Goal: Transaction & Acquisition: Purchase product/service

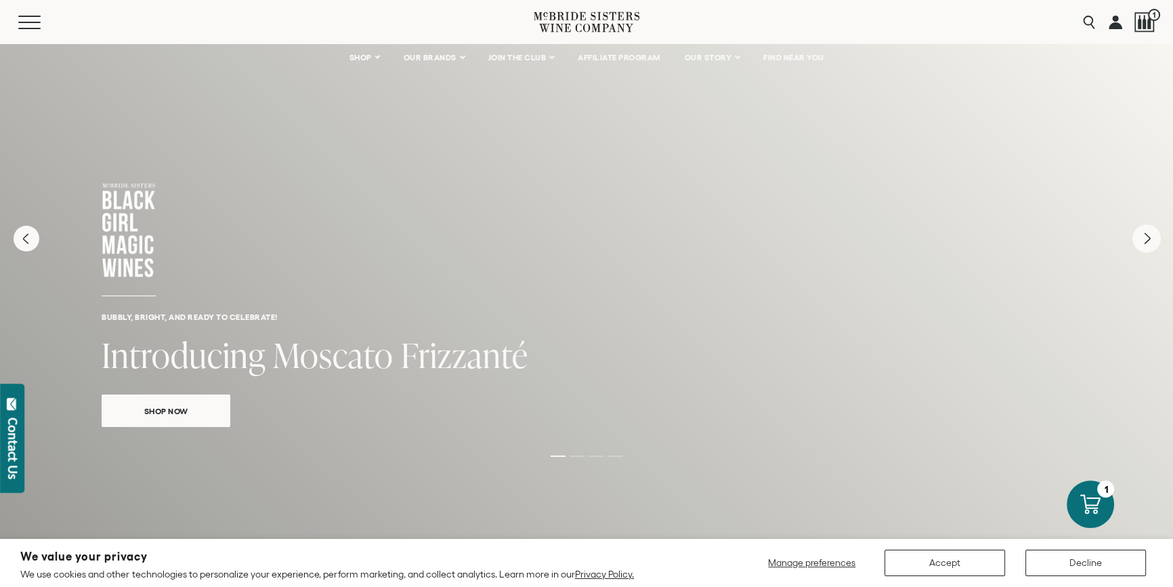
click at [1144, 251] on icon "Next" at bounding box center [1146, 238] width 28 height 28
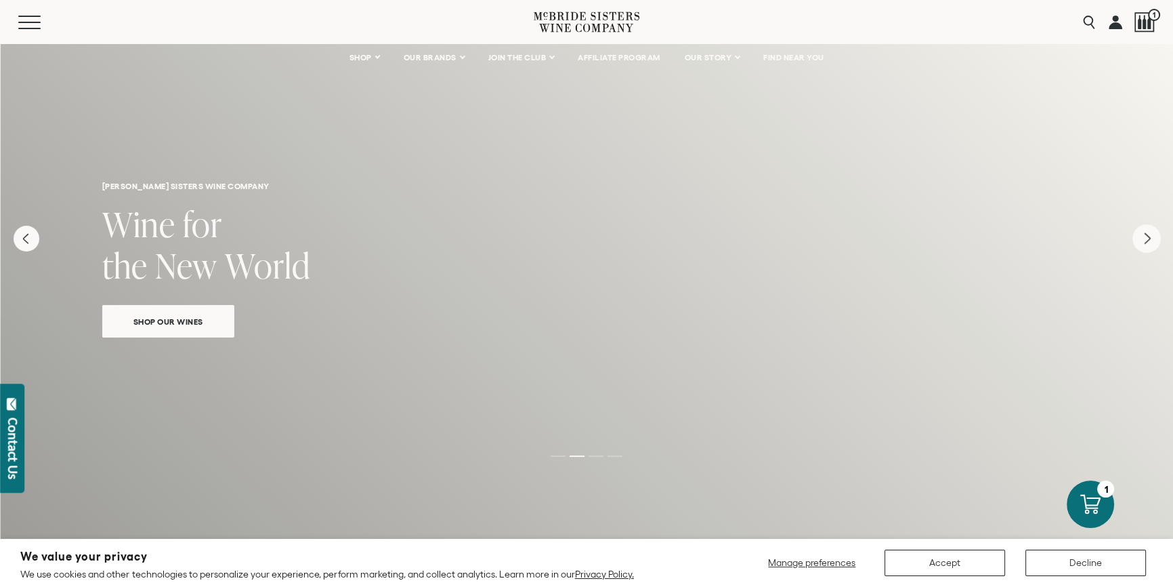
click at [1138, 237] on icon "Next" at bounding box center [1146, 238] width 28 height 28
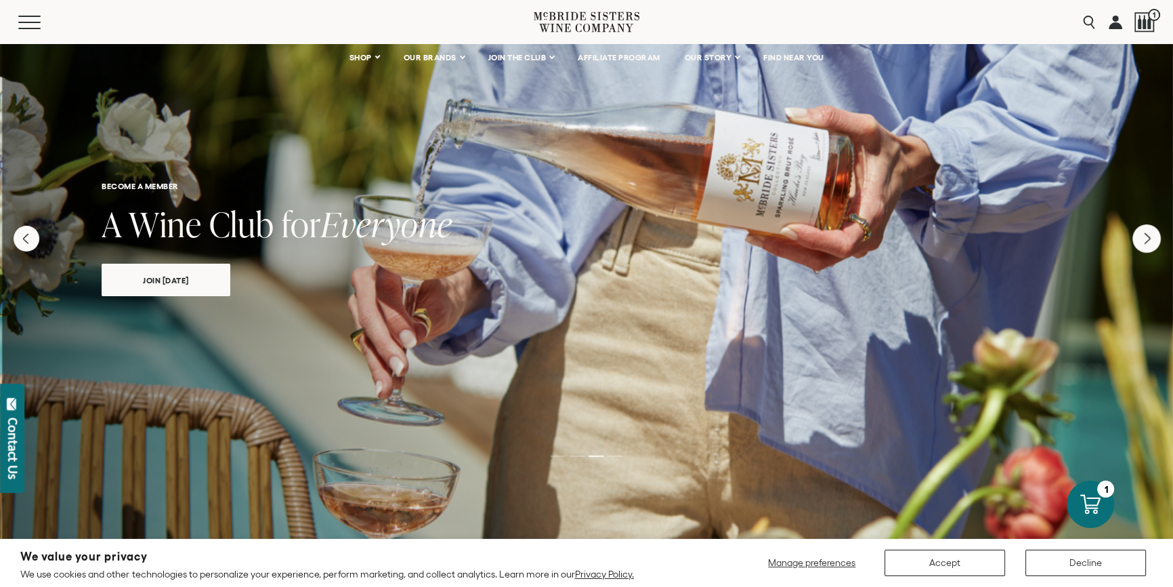
click at [1138, 237] on icon "Next" at bounding box center [1146, 238] width 28 height 28
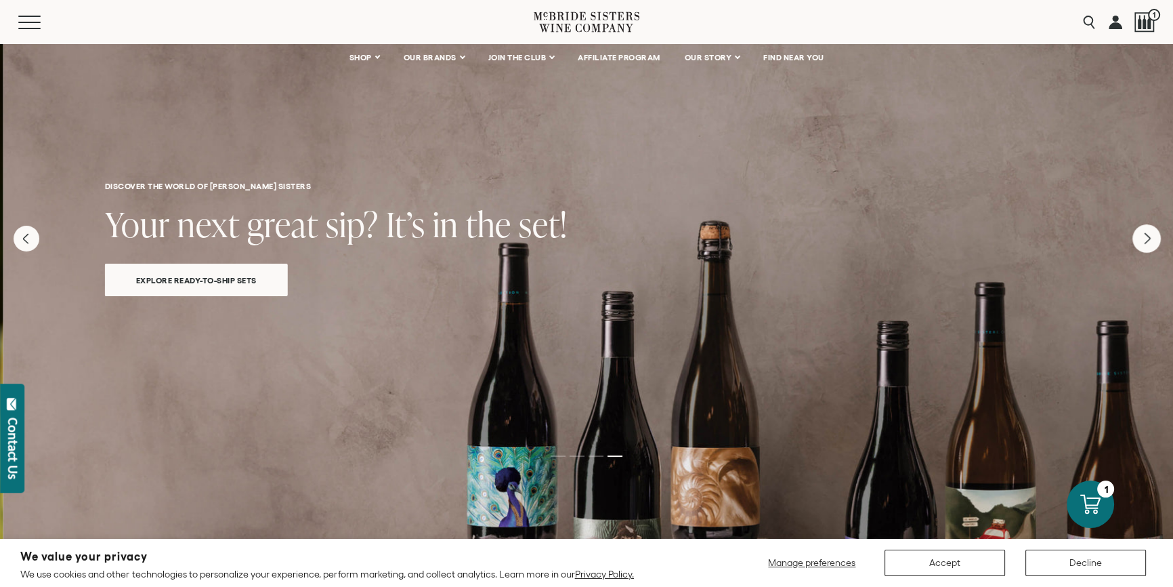
click at [1138, 237] on icon "Next" at bounding box center [1146, 238] width 28 height 28
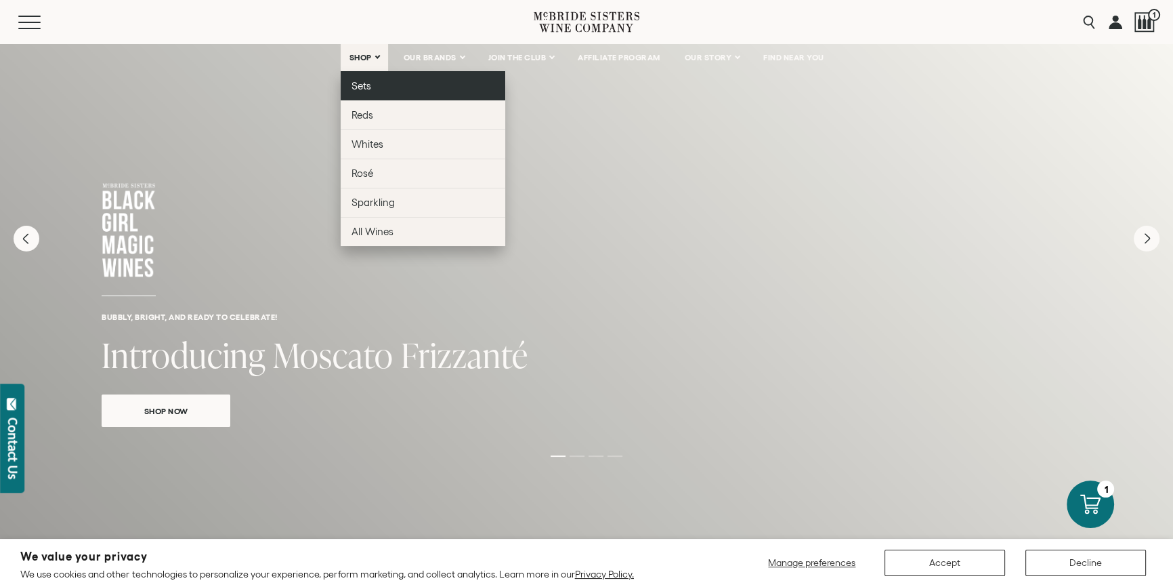
click at [367, 79] on link "Sets" at bounding box center [423, 85] width 165 height 29
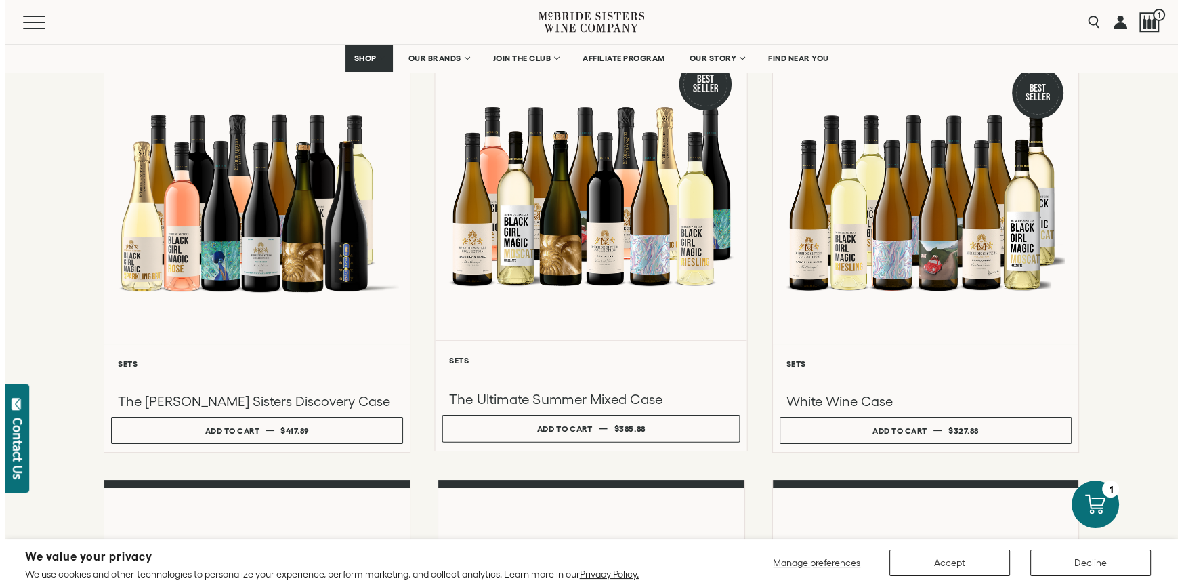
scroll to position [369, 0]
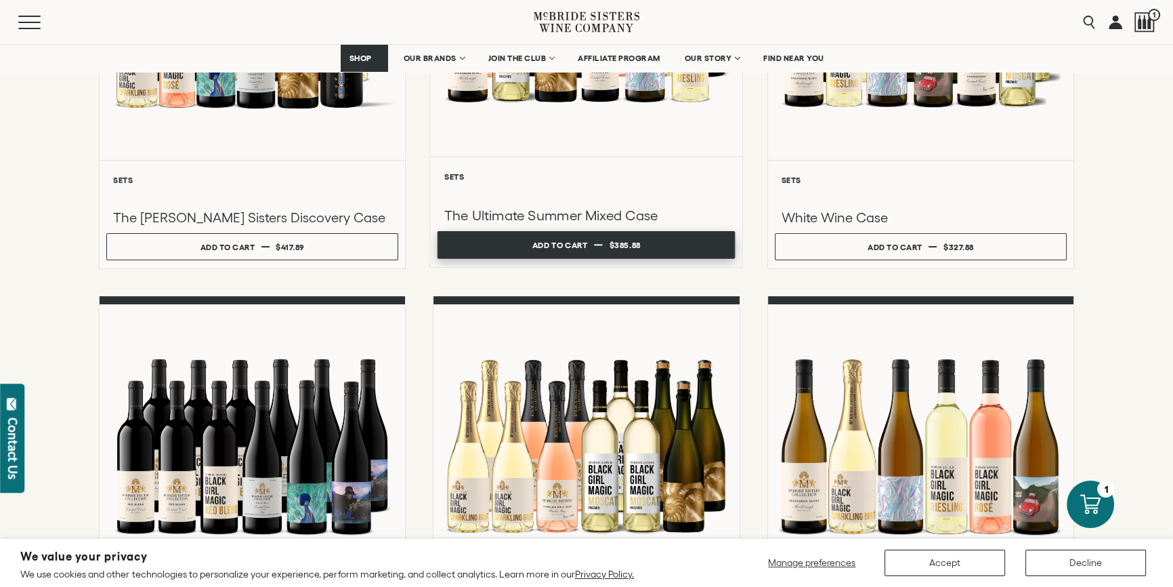
click at [556, 249] on div "Add to cart" at bounding box center [560, 245] width 56 height 20
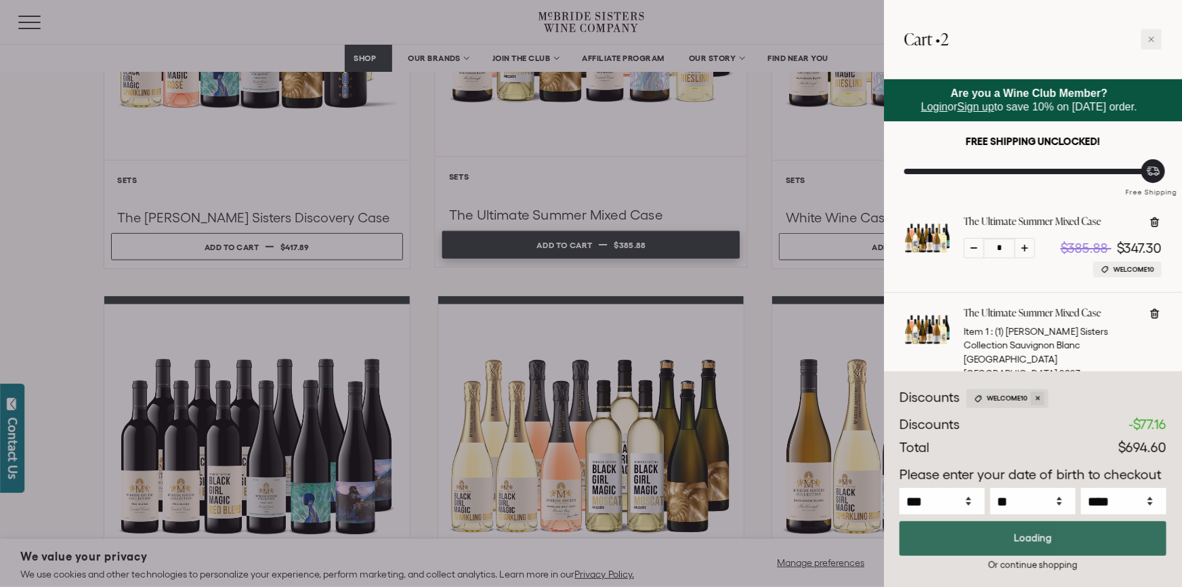
select select "****"
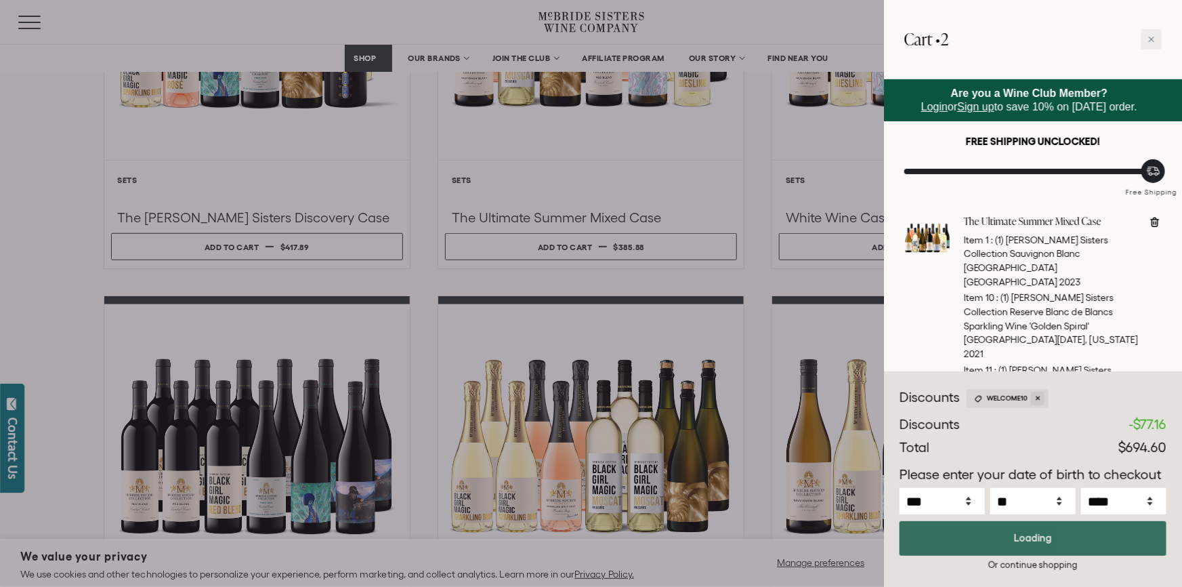
click at [1018, 533] on div "Checkout • $694.60 Loading" at bounding box center [1032, 538] width 267 height 35
click at [1005, 530] on button "Checkout • $694.60" at bounding box center [1032, 538] width 267 height 35
